Goal: Task Accomplishment & Management: Use online tool/utility

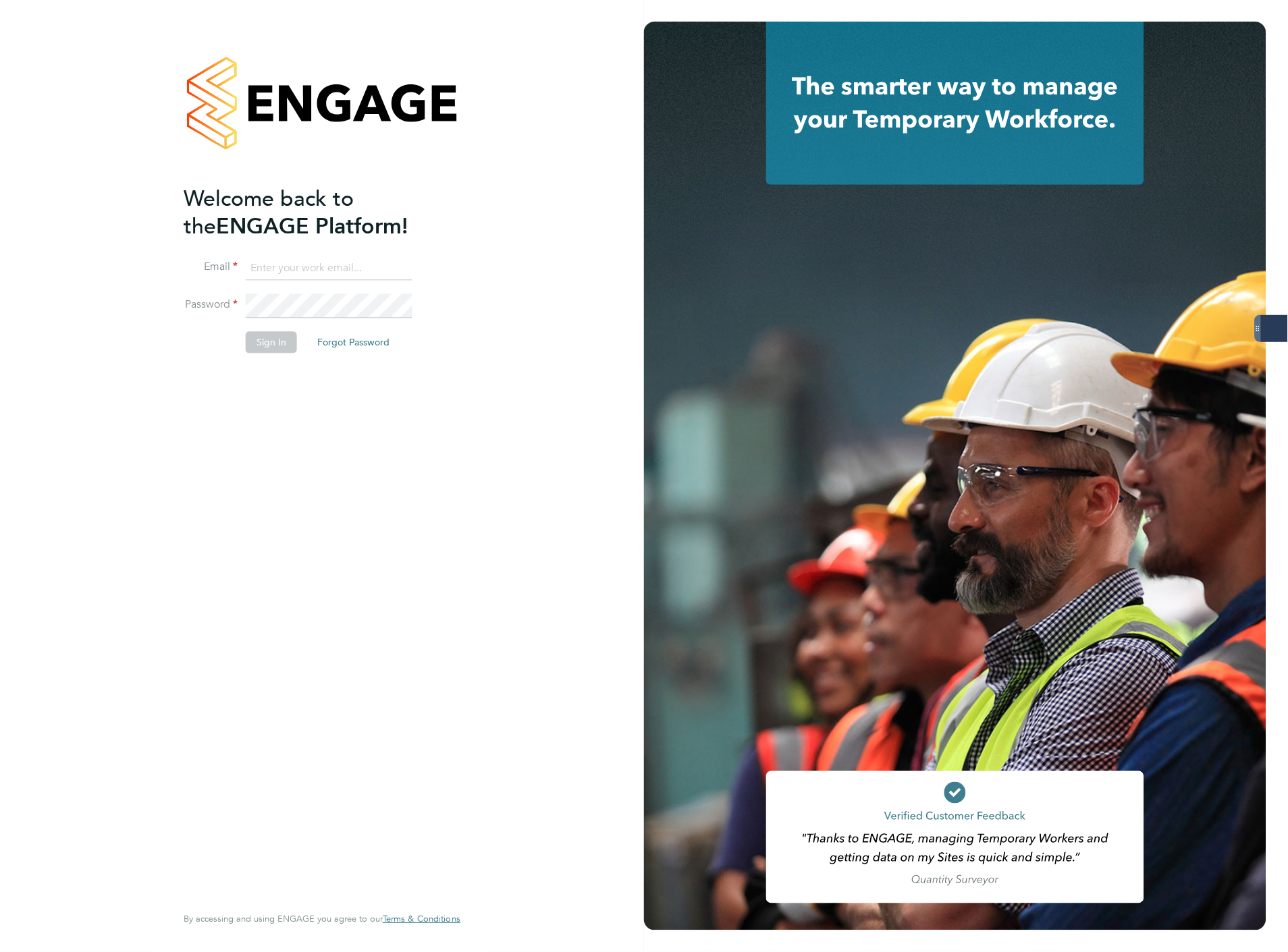
type input "[EMAIL_ADDRESS][DOMAIN_NAME]"
click at [281, 321] on li "Password" at bounding box center [315, 313] width 263 height 38
click at [276, 336] on button "Sign In" at bounding box center [271, 343] width 51 height 22
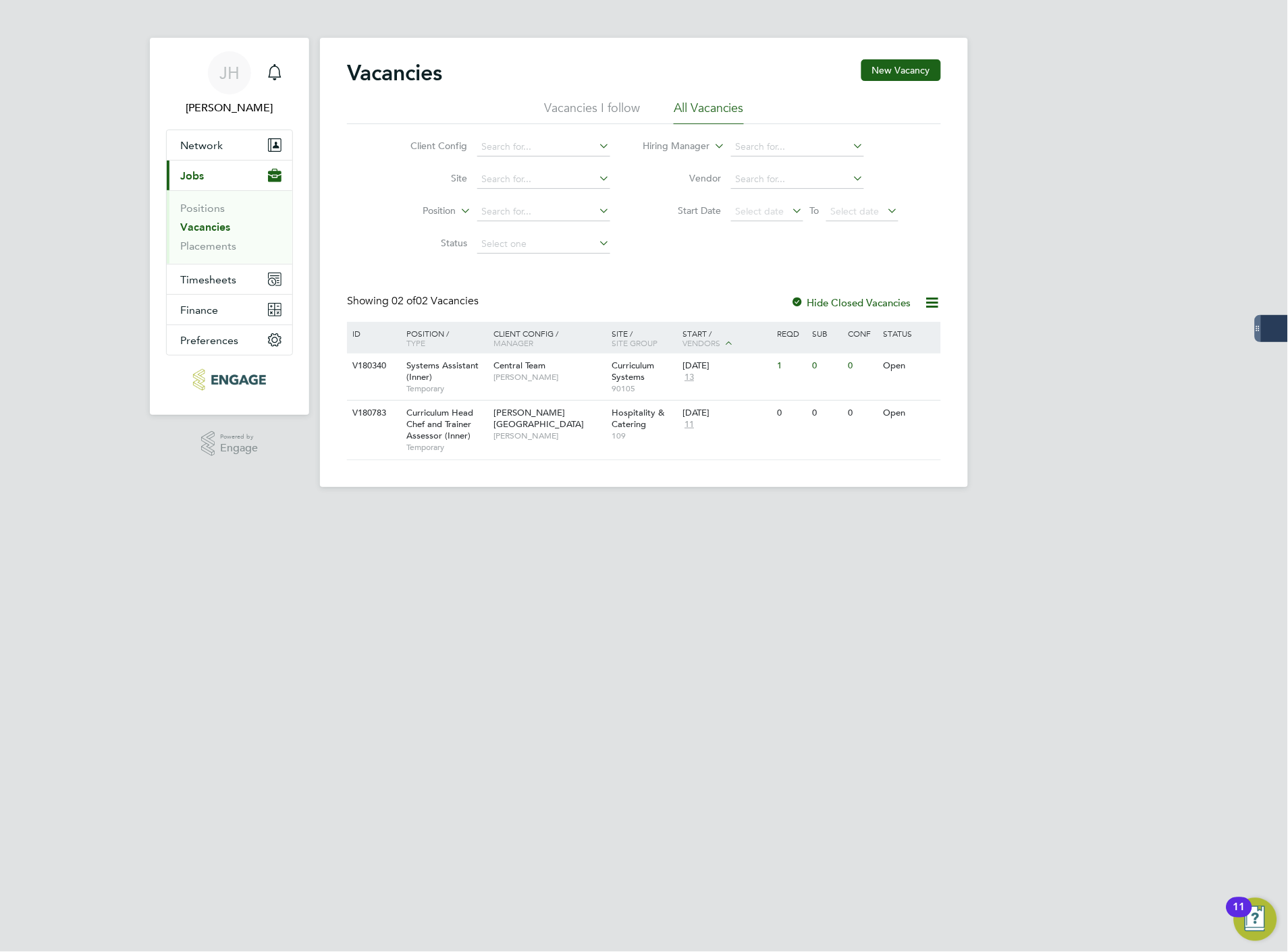
click at [1281, 334] on div at bounding box center [1274, 328] width 27 height 27
click at [1267, 333] on div at bounding box center [1274, 328] width 27 height 27
